Goal: Communication & Community: Connect with others

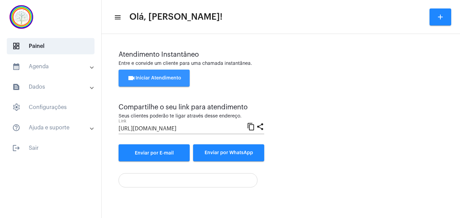
click at [168, 80] on span "videocam Iniciar Atendimento" at bounding box center [154, 78] width 54 height 5
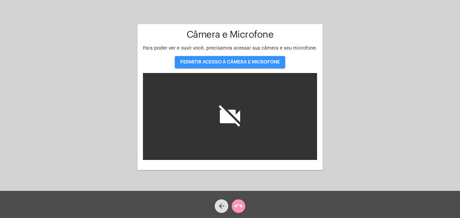
click at [212, 65] on button "PERMITIR ACESSO À CÂMERA E MICROFONE" at bounding box center [230, 62] width 111 height 12
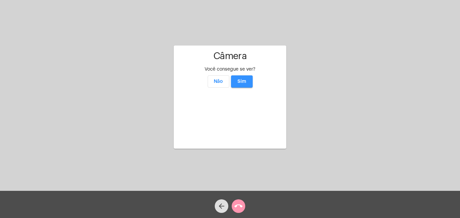
click at [243, 79] on span "Sim" at bounding box center [242, 81] width 9 height 5
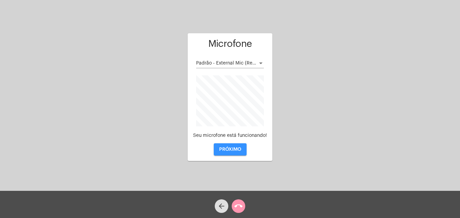
click at [236, 149] on span "PRÓXIMO" at bounding box center [230, 149] width 22 height 5
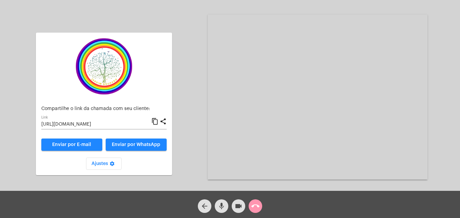
click at [155, 122] on mat-icon "content_copy" at bounding box center [155, 121] width 7 height 8
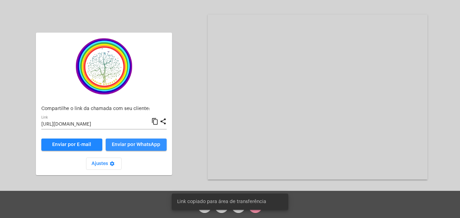
click at [146, 143] on span "Enviar por WhatsApp" at bounding box center [136, 144] width 48 height 5
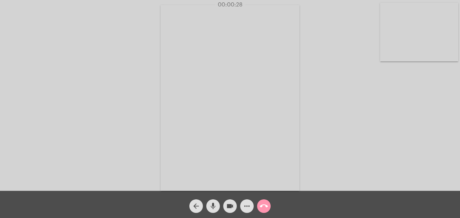
click at [382, 51] on video at bounding box center [419, 32] width 78 height 59
click at [181, 185] on video at bounding box center [291, 96] width 247 height 185
